Goal: Navigation & Orientation: Understand site structure

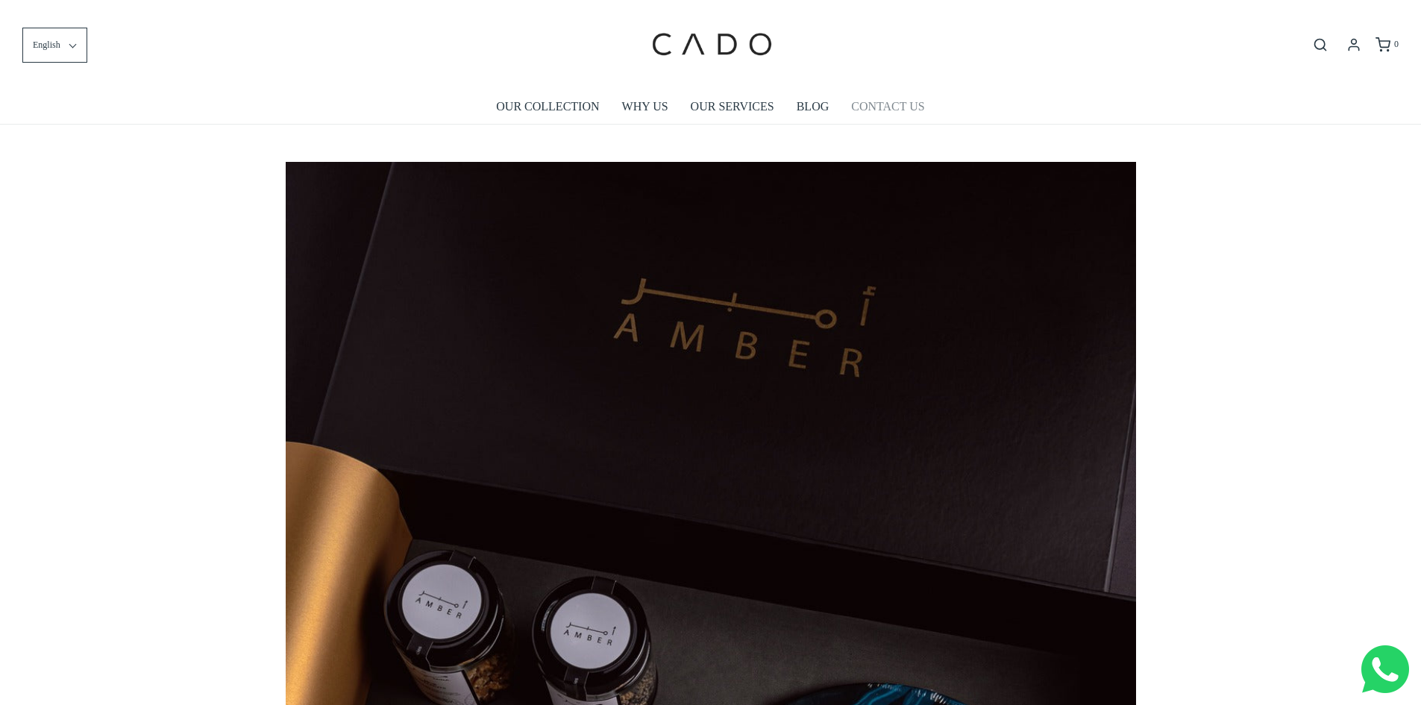
click at [883, 105] on link "CONTACT US" at bounding box center [887, 106] width 73 height 34
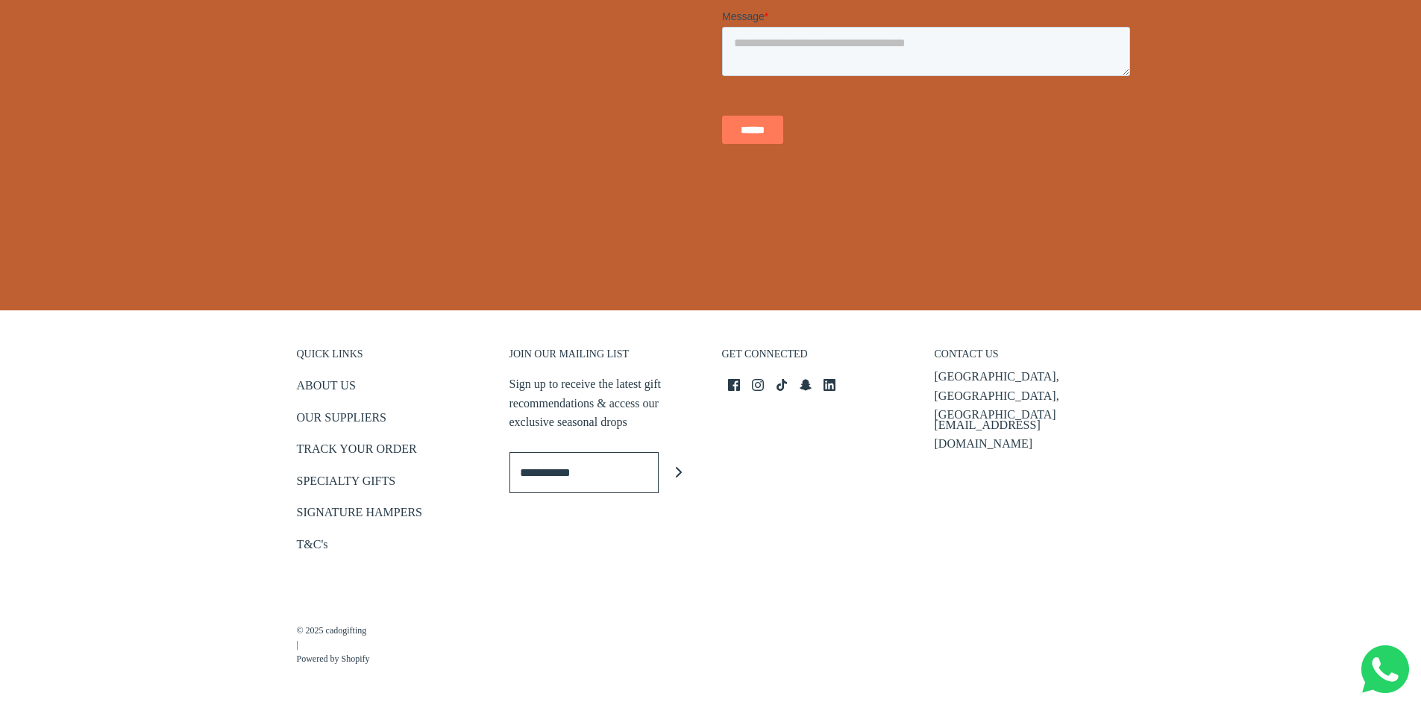
scroll to position [535, 0]
click at [322, 386] on link "ABOUT US" at bounding box center [326, 388] width 59 height 25
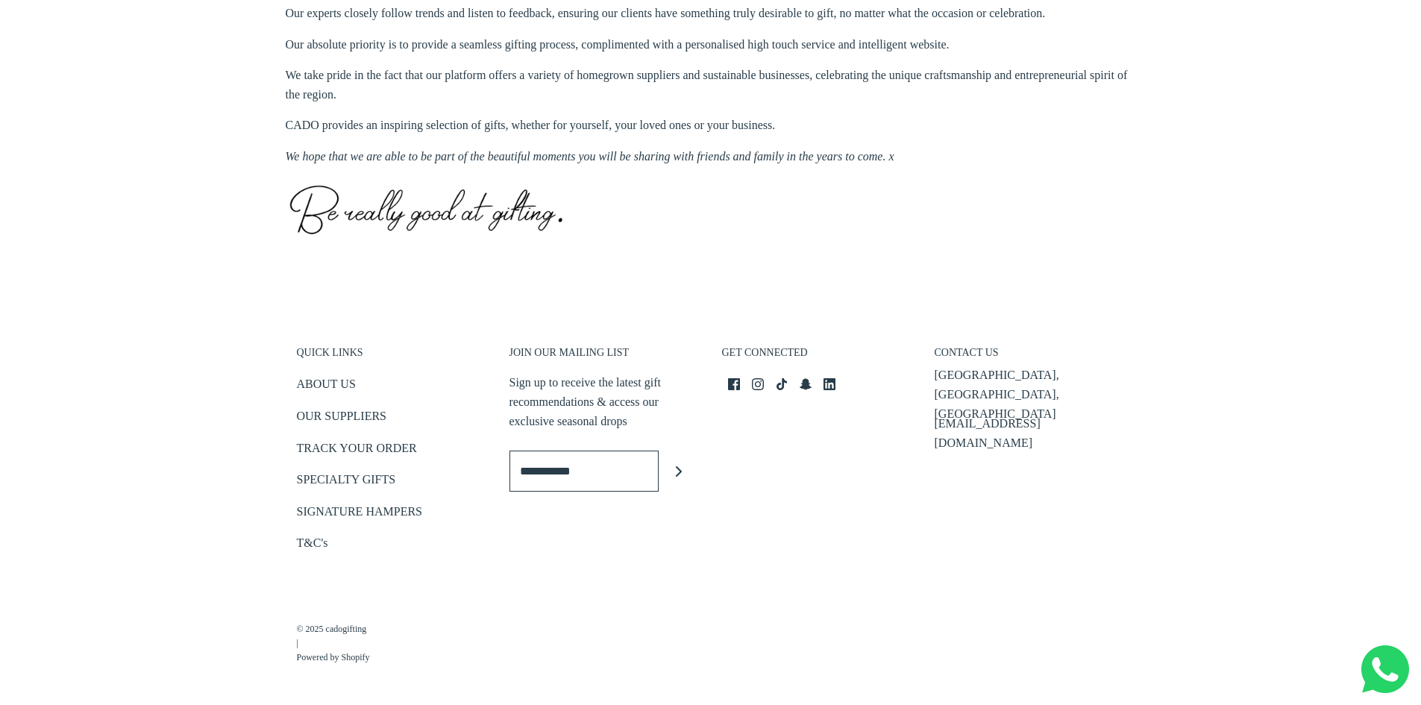
scroll to position [694, 0]
click at [330, 409] on link "OUR SUPPLIERS" at bounding box center [341, 416] width 89 height 25
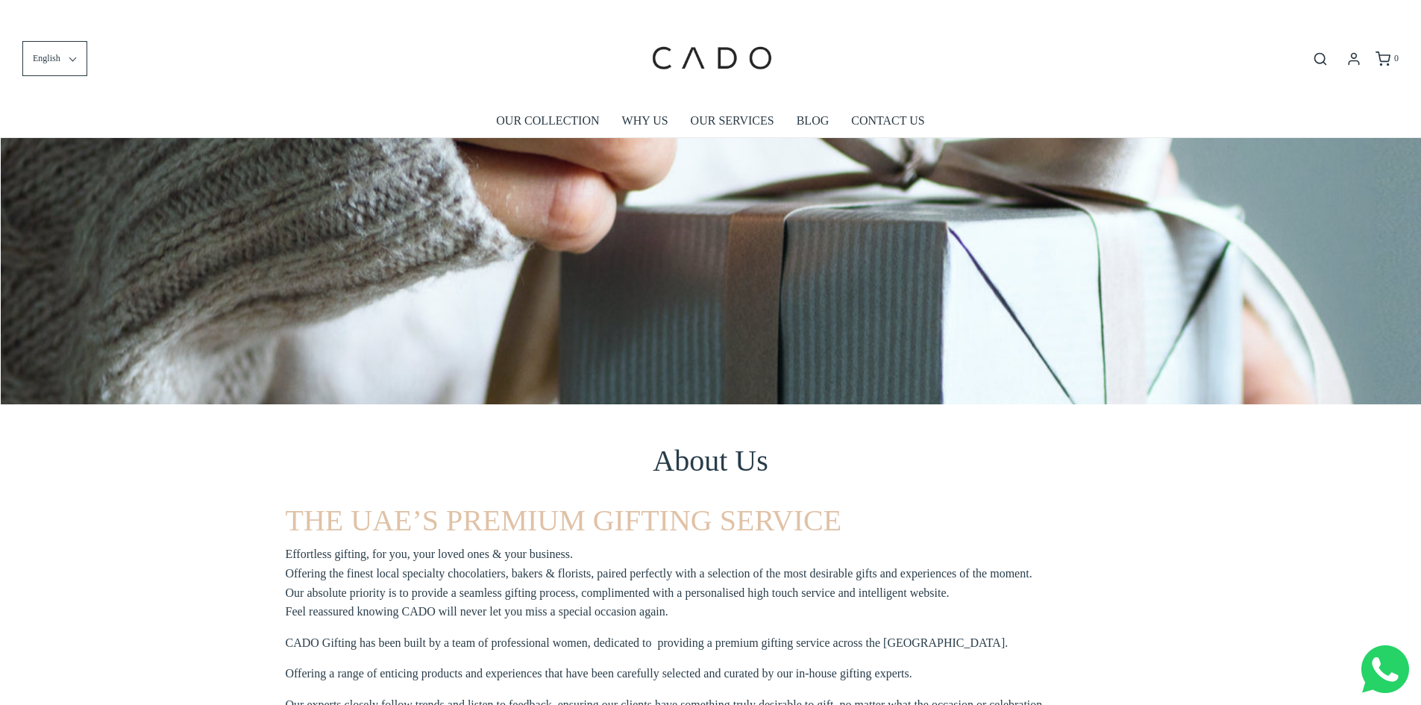
scroll to position [694, 0]
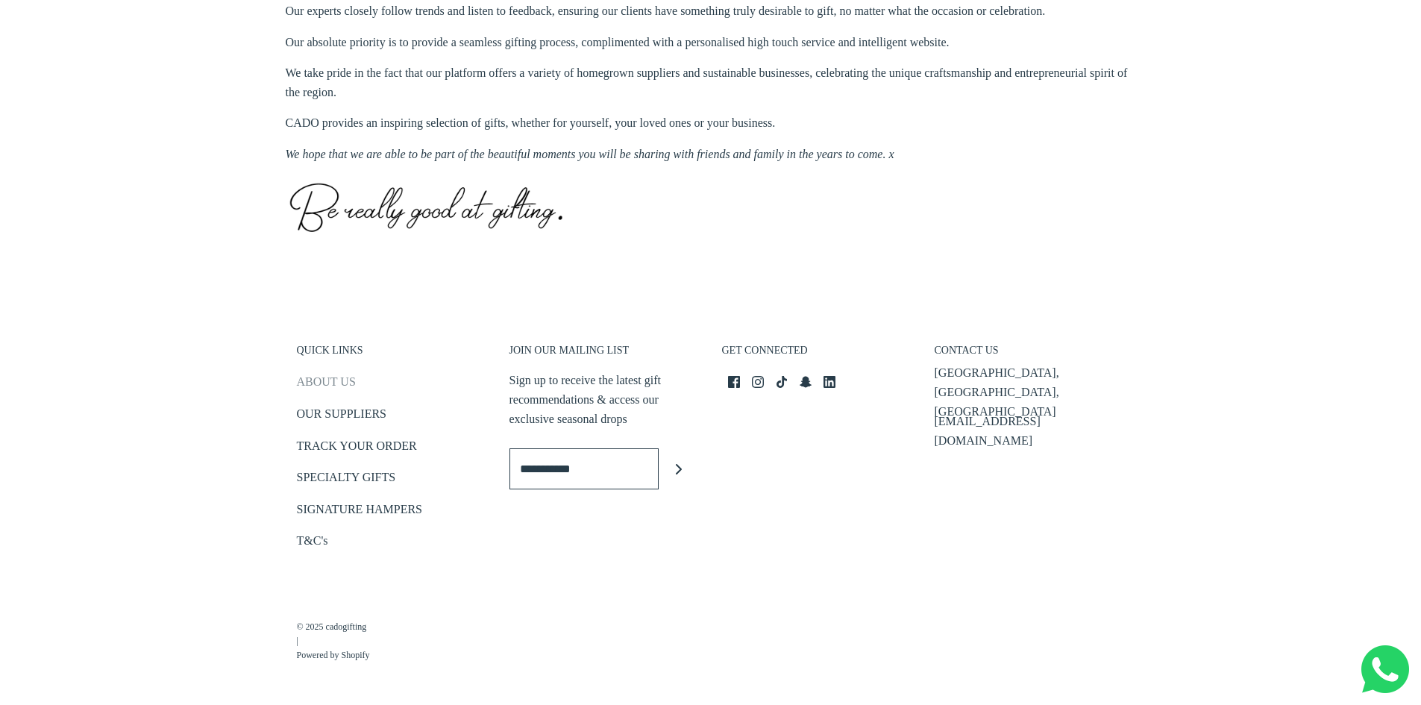
click at [340, 382] on link "ABOUT US" at bounding box center [326, 384] width 59 height 25
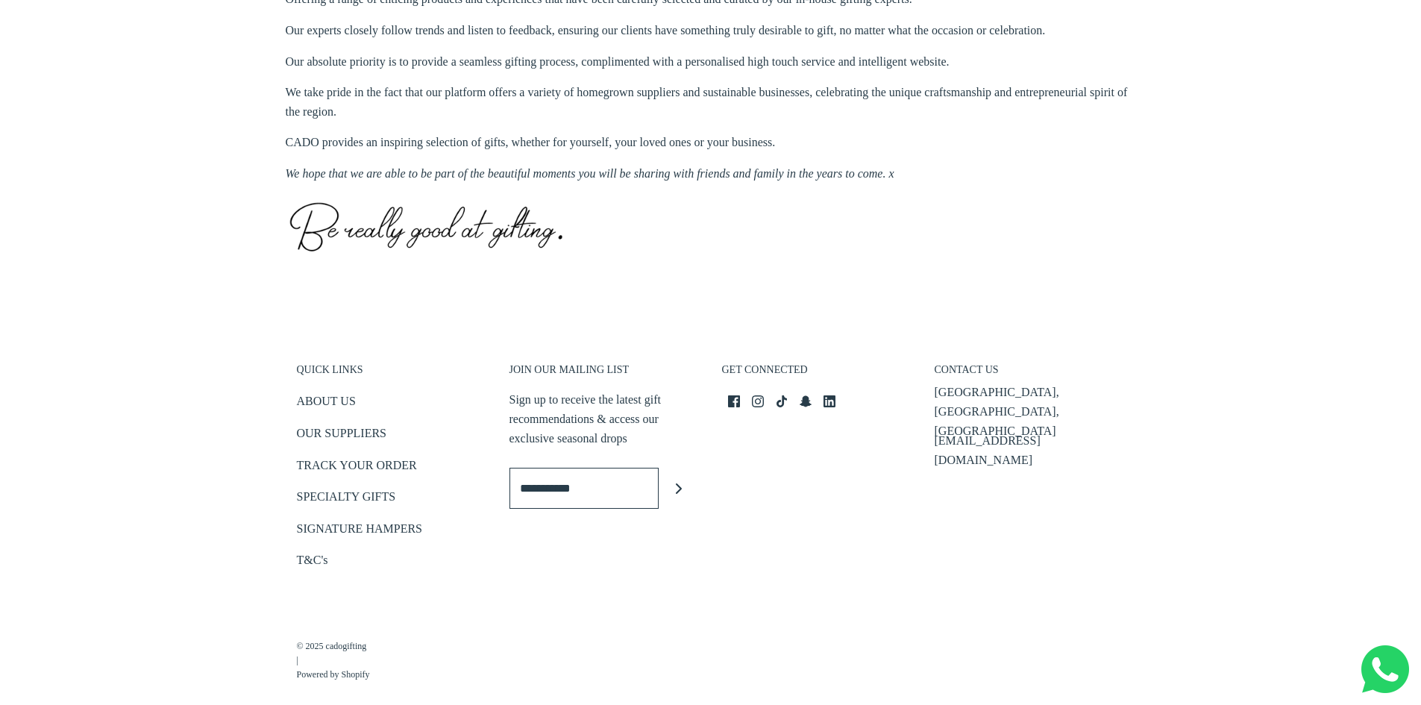
scroll to position [694, 0]
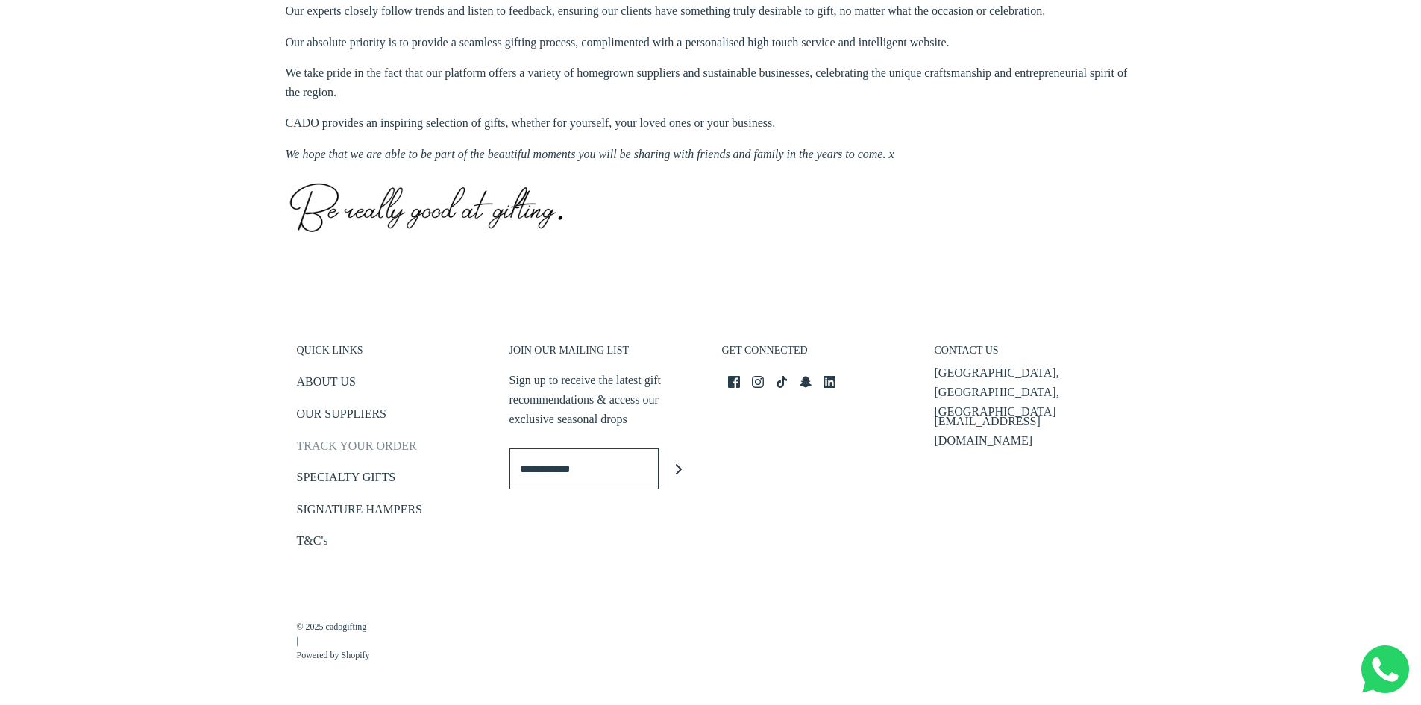
click at [368, 451] on link "TRACK YOUR ORDER" at bounding box center [357, 448] width 120 height 25
